Goal: Information Seeking & Learning: Learn about a topic

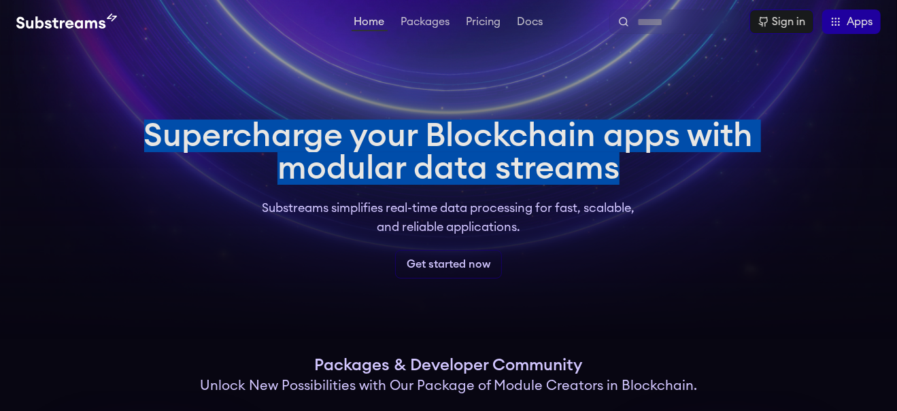
click at [659, 173] on h1 "Supercharge your Blockchain apps with modular data streams" at bounding box center [448, 152] width 609 height 65
click at [100, 188] on video at bounding box center [448, 170] width 897 height 340
click at [418, 24] on link "Packages" at bounding box center [425, 23] width 54 height 14
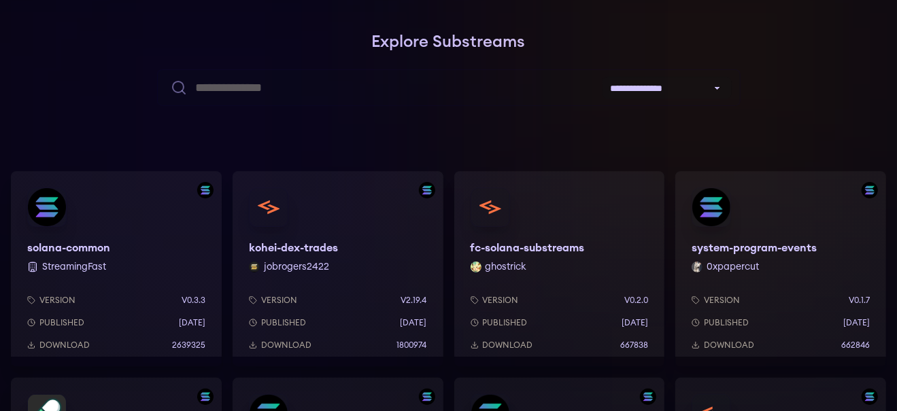
scroll to position [136, 0]
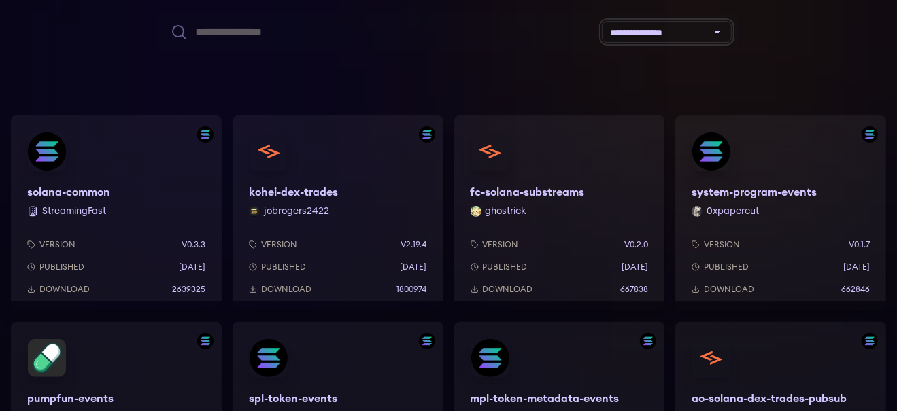
click at [719, 32] on select "**********" at bounding box center [667, 32] width 131 height 22
click at [775, 61] on div at bounding box center [693, 0] width 408 height 408
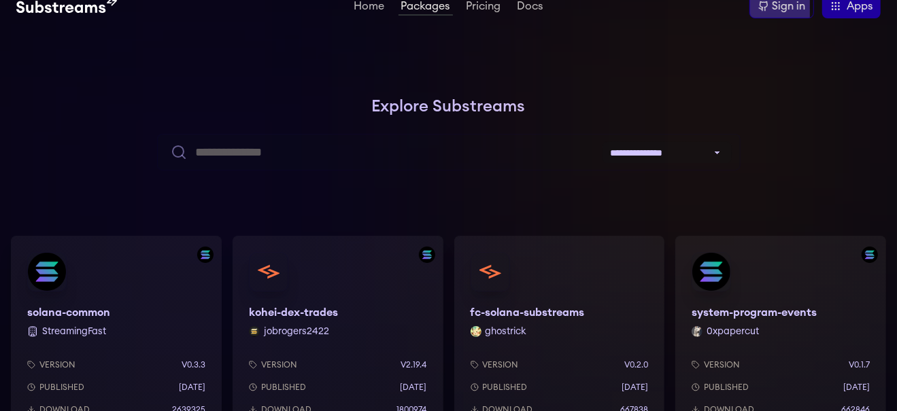
scroll to position [0, 0]
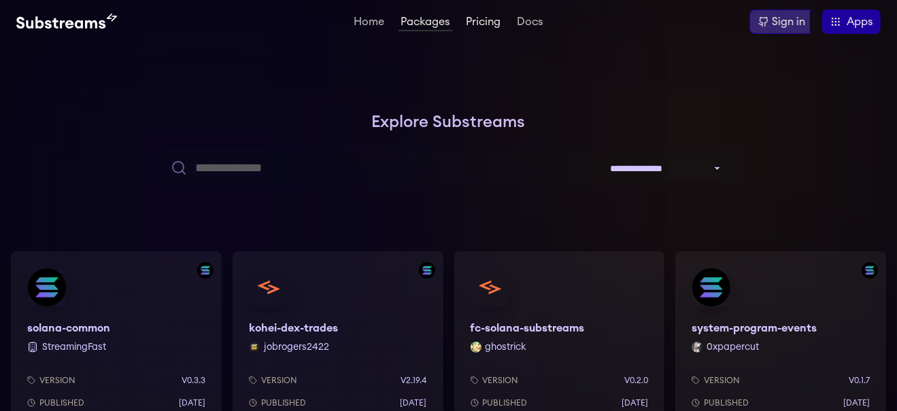
click at [495, 20] on link "Pricing" at bounding box center [484, 23] width 40 height 14
drag, startPoint x: 435, startPoint y: 122, endPoint x: 483, endPoint y: 132, distance: 48.7
click at [483, 132] on h1 "Explore Substreams" at bounding box center [448, 122] width 875 height 27
click at [525, 120] on div at bounding box center [693, 136] width 408 height 408
click at [507, 139] on div at bounding box center [693, 136] width 408 height 408
